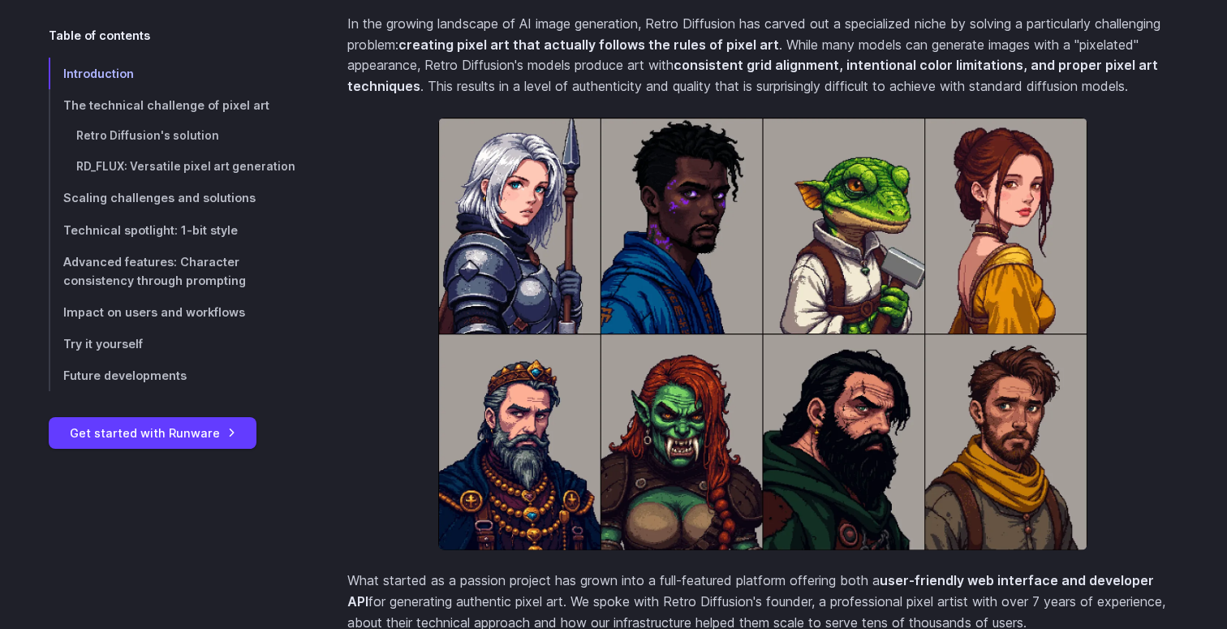
scroll to position [668, 0]
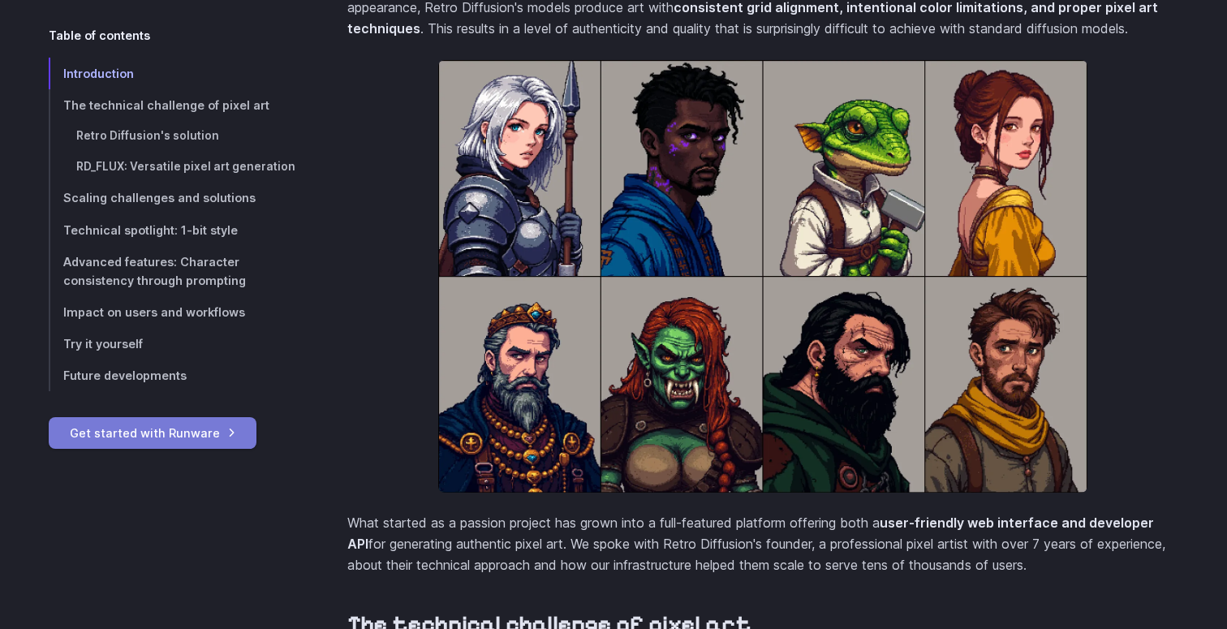
click at [164, 433] on link "Get started with Runware" at bounding box center [153, 433] width 208 height 32
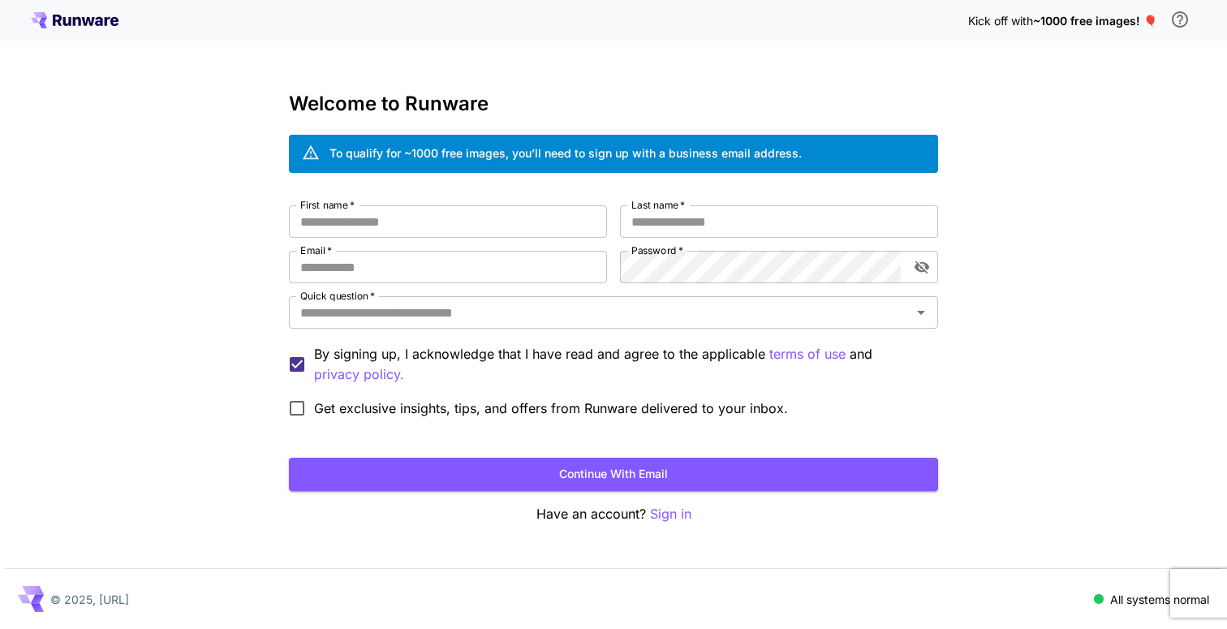
click at [701, 248] on div "First name   * First name   * Last name   * Last name   * Email   * Email   * P…" at bounding box center [613, 315] width 649 height 220
click at [508, 223] on input "First name   *" at bounding box center [448, 221] width 318 height 32
click at [508, 222] on input "First name   *" at bounding box center [448, 221] width 318 height 32
type input "******"
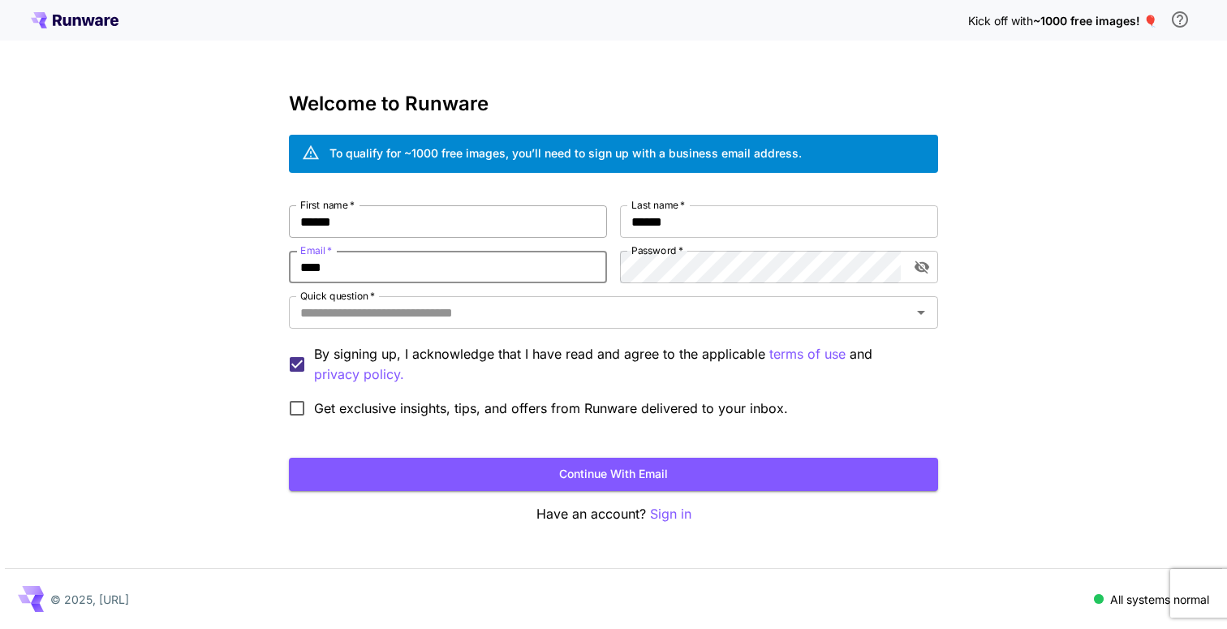
type input "**********"
click at [455, 319] on input "Quick question   *" at bounding box center [600, 312] width 613 height 23
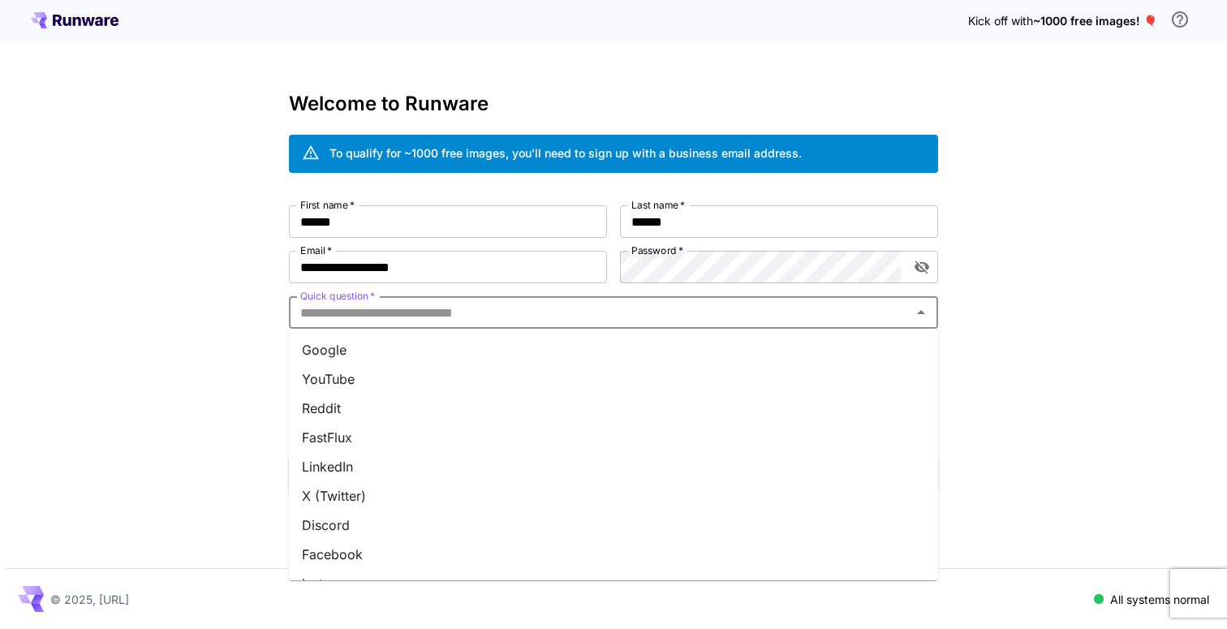
click at [348, 356] on li "Google" at bounding box center [613, 349] width 649 height 29
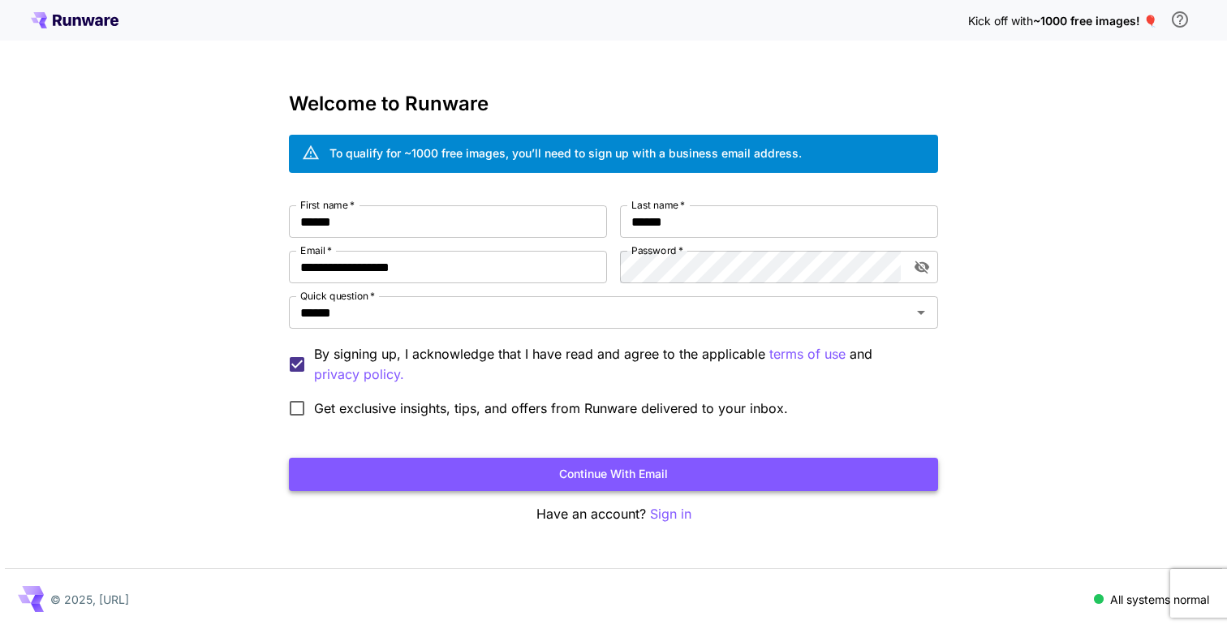
click at [623, 469] on button "Continue with email" at bounding box center [613, 474] width 649 height 33
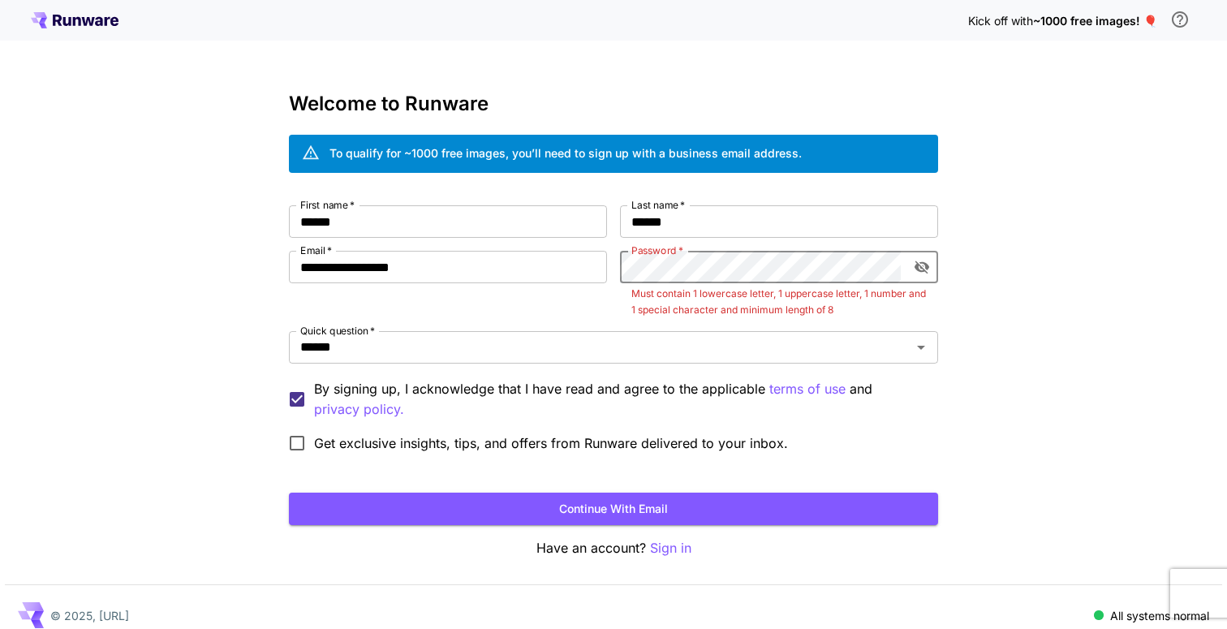
click at [921, 260] on icon "toggle password visibility" at bounding box center [922, 267] width 16 height 16
click at [924, 261] on icon "toggle password visibility" at bounding box center [922, 267] width 16 height 16
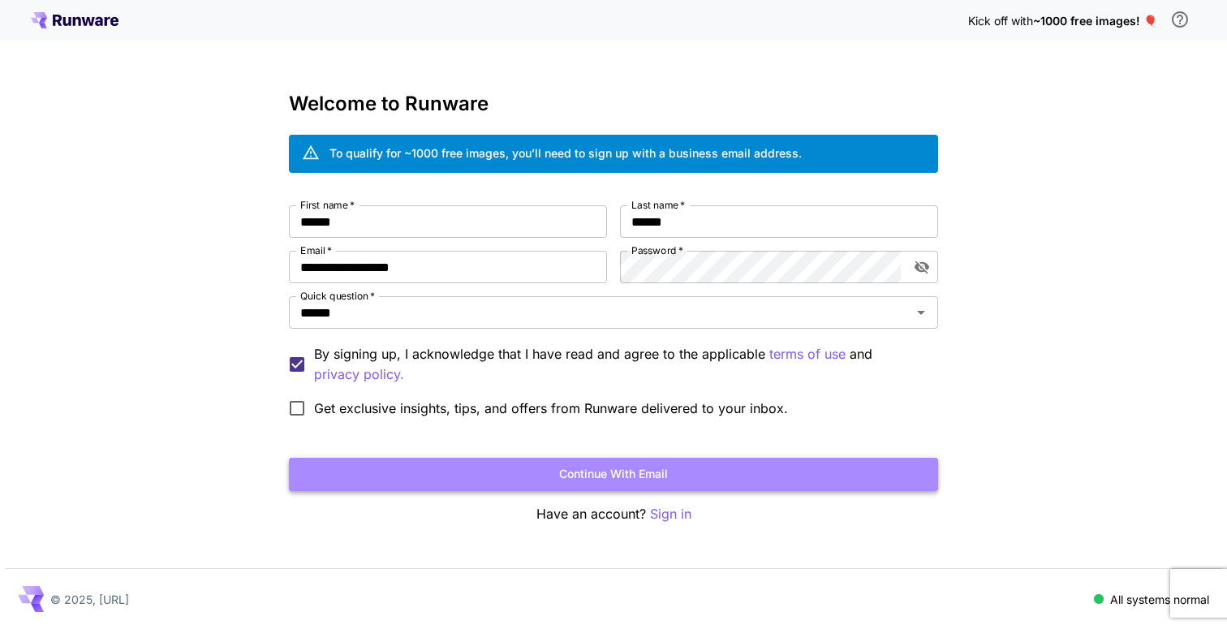
click at [679, 466] on button "Continue with email" at bounding box center [613, 474] width 649 height 33
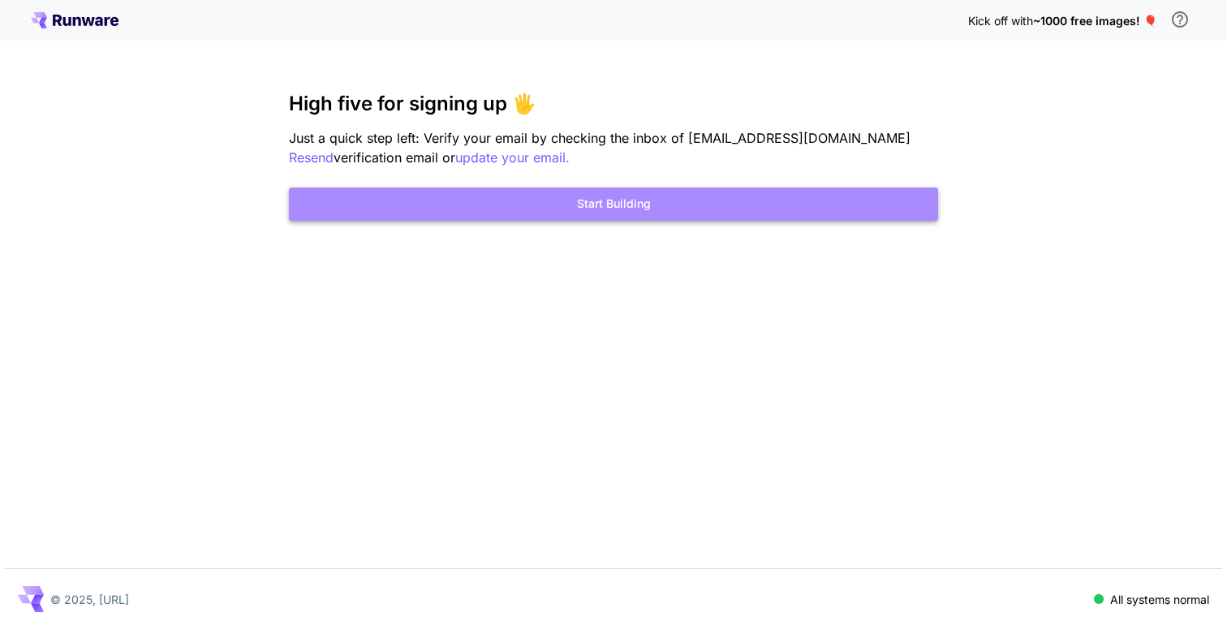
click at [614, 202] on button "Start Building" at bounding box center [613, 204] width 649 height 33
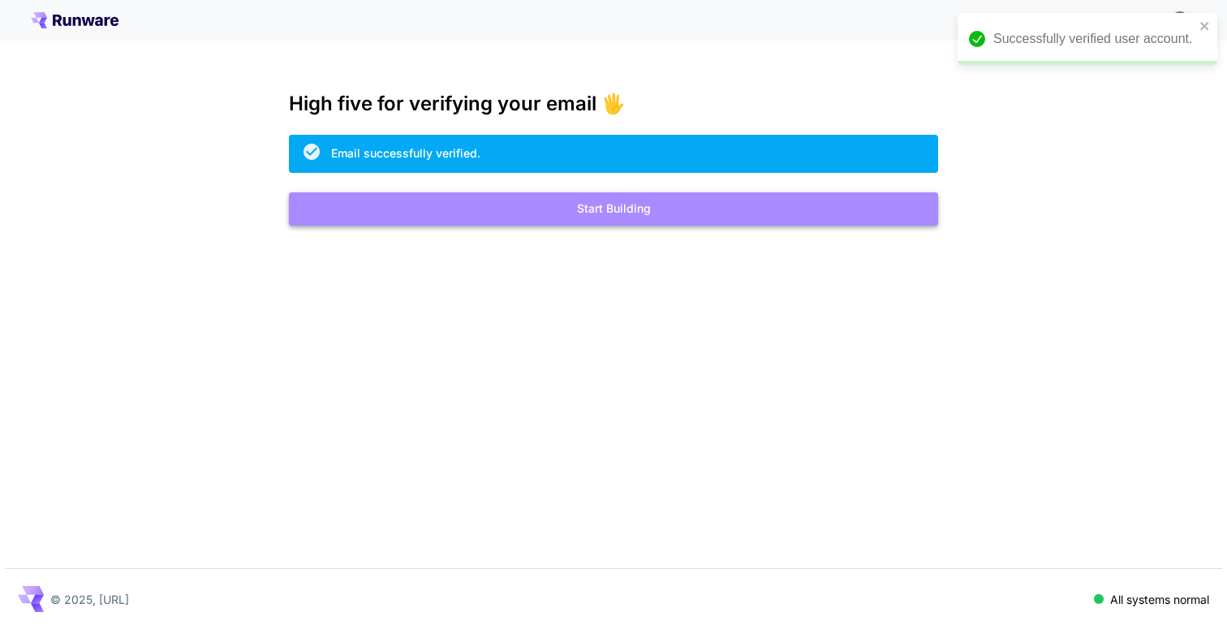
click at [700, 221] on button "Start Building" at bounding box center [613, 208] width 649 height 33
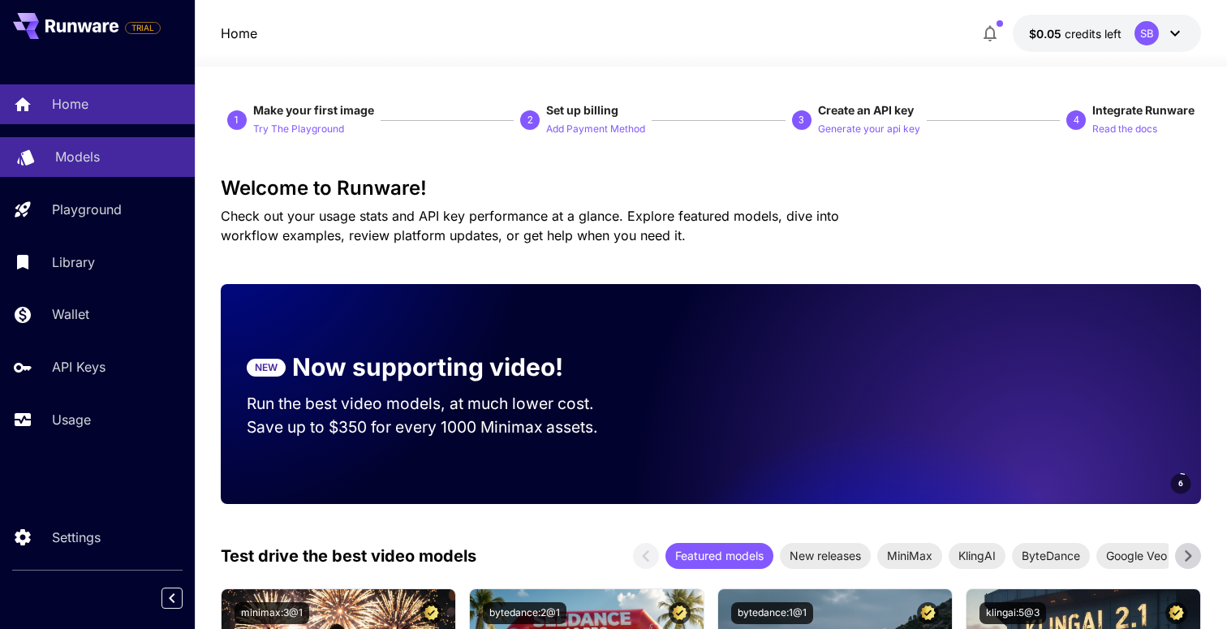
click at [101, 162] on div "Models" at bounding box center [118, 156] width 127 height 19
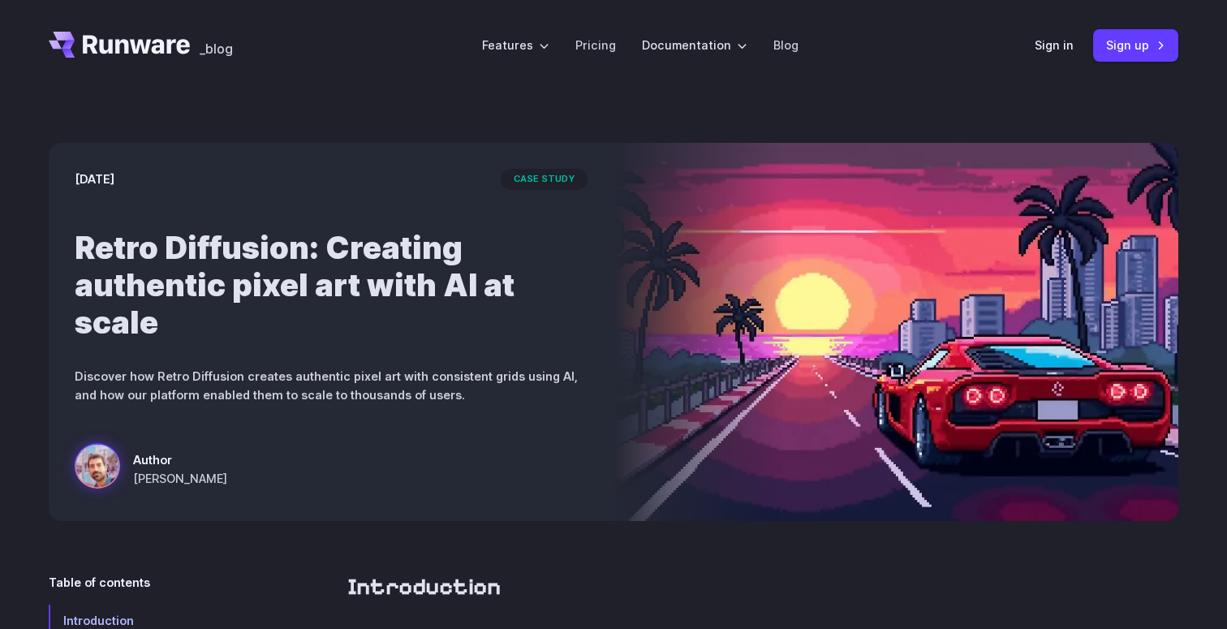
click at [383, 291] on h1 "Retro Diffusion: Creating authentic pixel art with AI at scale" at bounding box center [331, 285] width 513 height 112
click at [533, 180] on span "case study" at bounding box center [544, 179] width 87 height 21
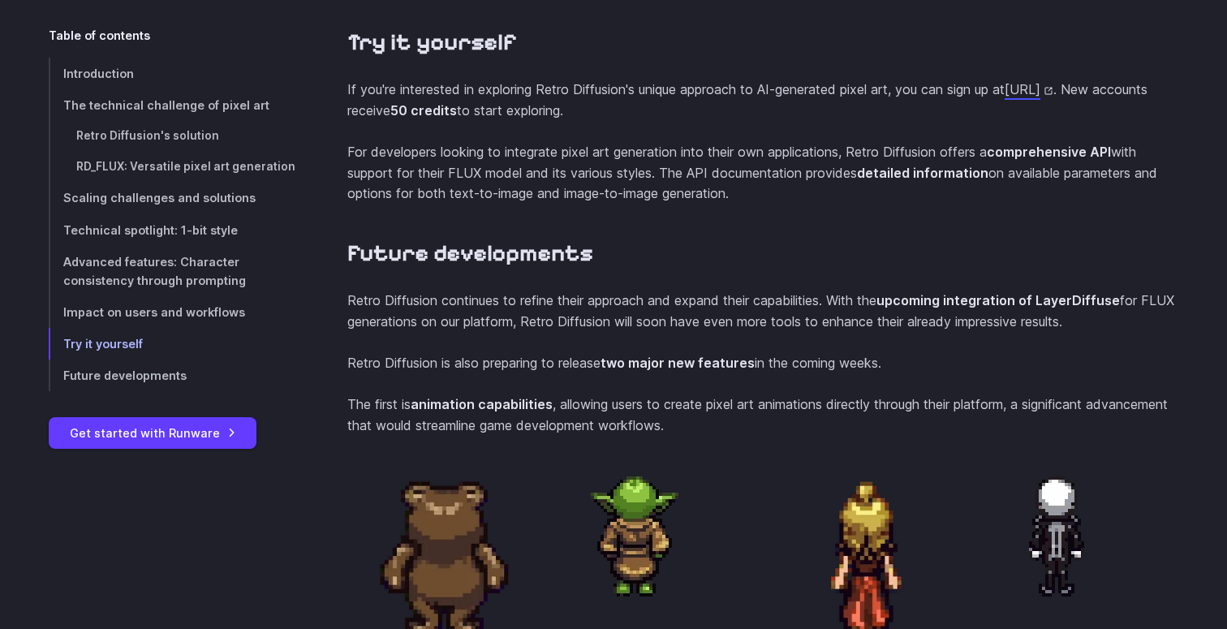
scroll to position [6373, 0]
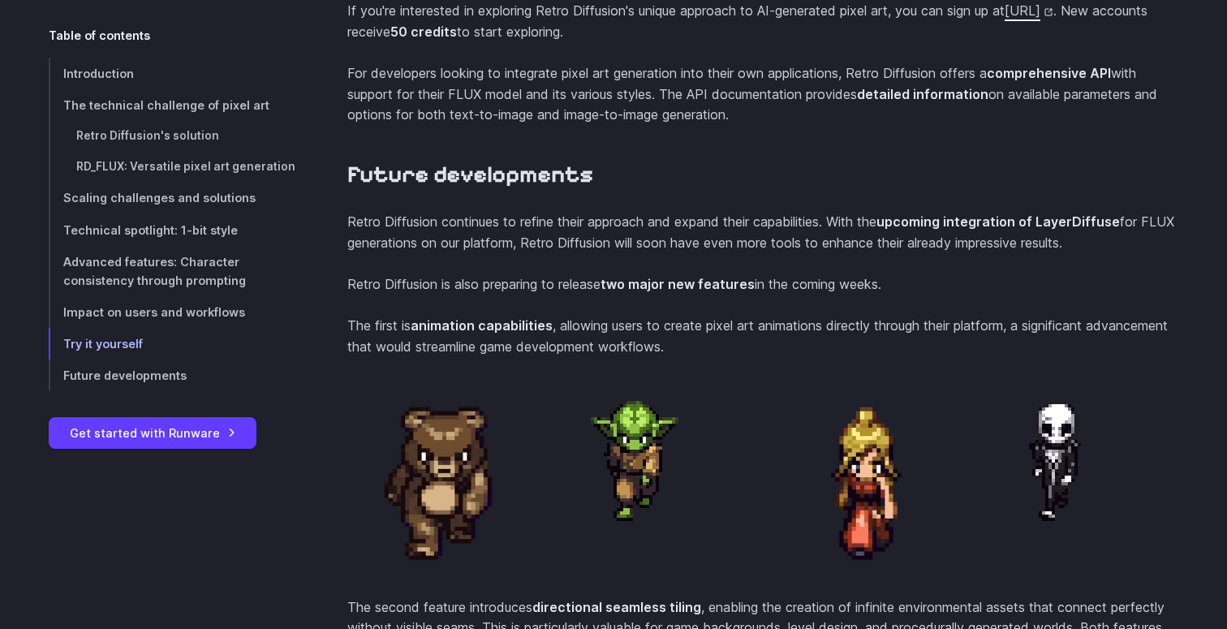
click at [1005, 19] on link "[URL]" at bounding box center [1029, 10] width 49 height 16
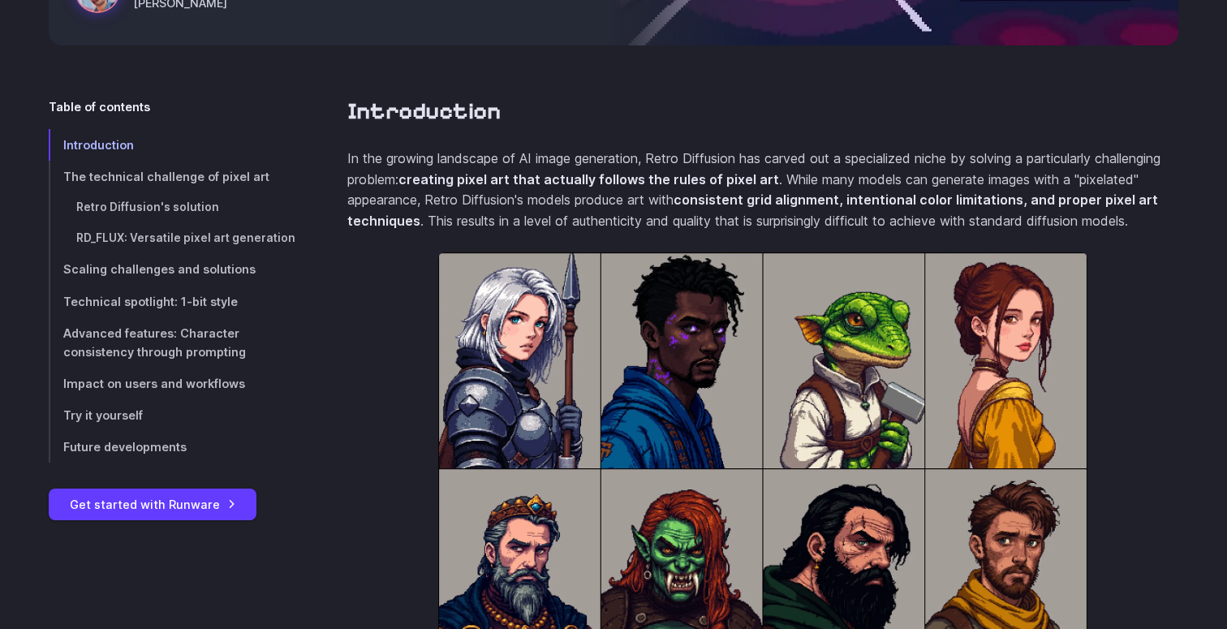
scroll to position [0, 0]
